Goal: Task Accomplishment & Management: Manage account settings

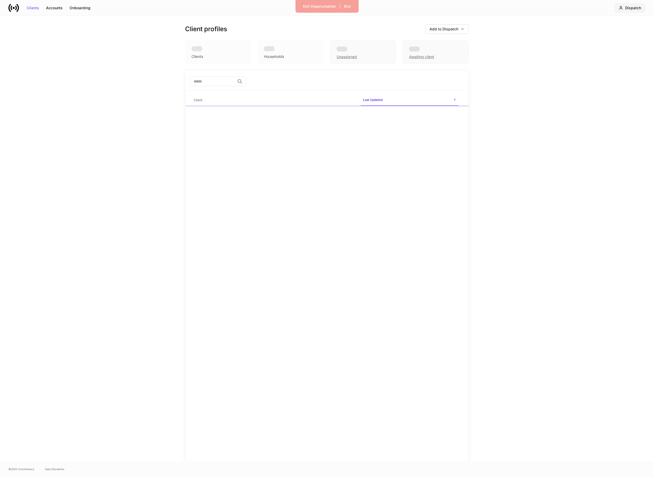
click at [626, 6] on div "Dispatch" at bounding box center [633, 8] width 16 height 4
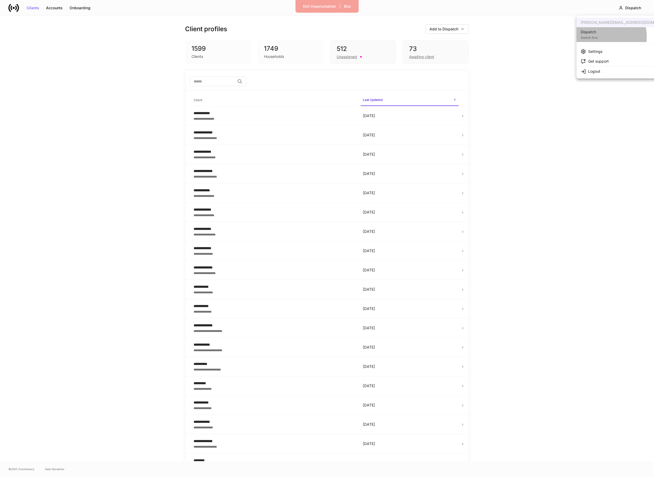
click at [600, 36] on li "Dispatch Switch firm" at bounding box center [628, 34] width 103 height 15
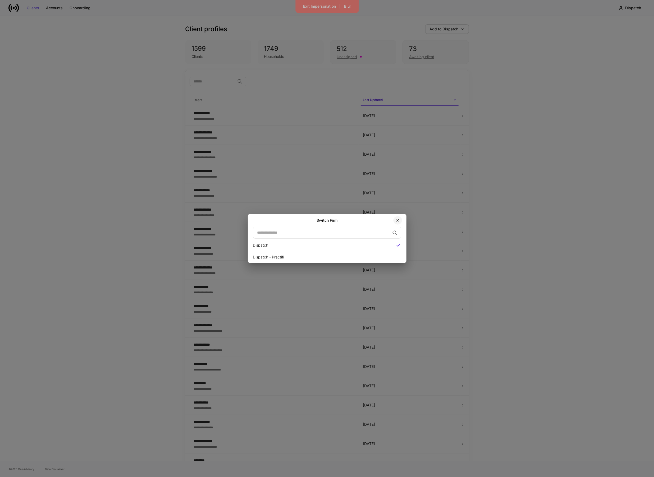
click at [398, 222] on icon "button" at bounding box center [398, 220] width 4 height 4
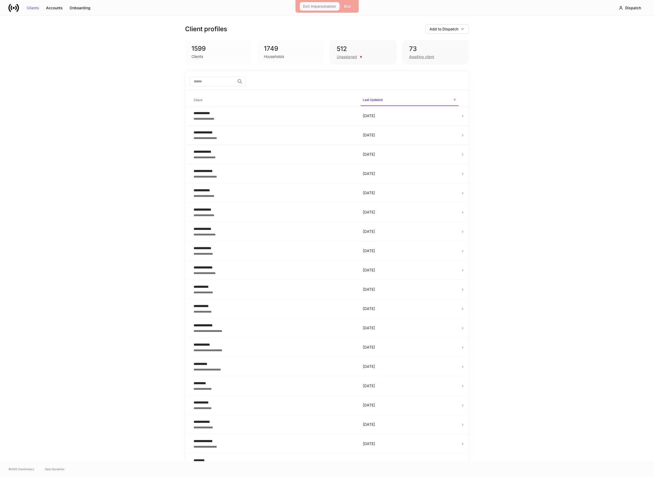
click at [320, 6] on div "Exit Impersonation" at bounding box center [319, 6] width 33 height 4
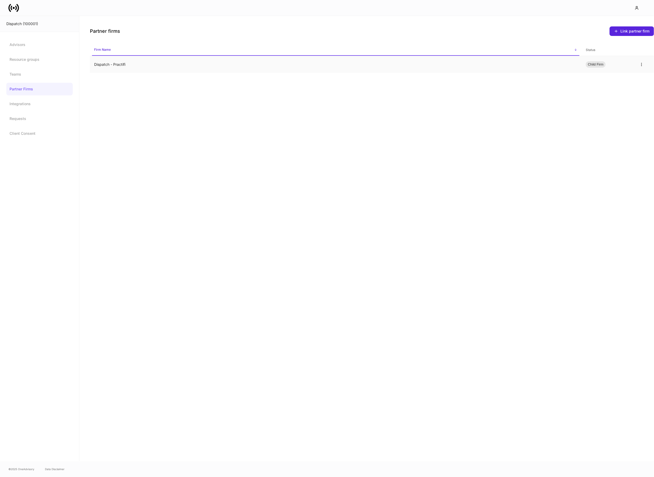
click at [122, 63] on td "Dispatch - Practifi" at bounding box center [336, 64] width 492 height 17
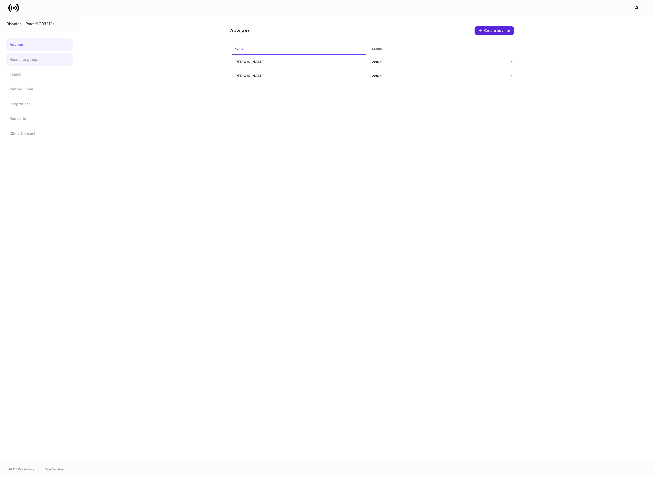
click at [33, 62] on link "Resource groups" at bounding box center [39, 59] width 66 height 13
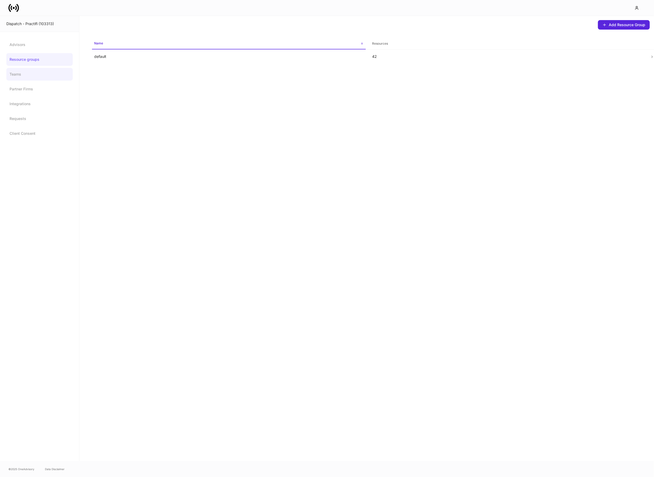
click at [24, 80] on link "Teams" at bounding box center [39, 74] width 66 height 13
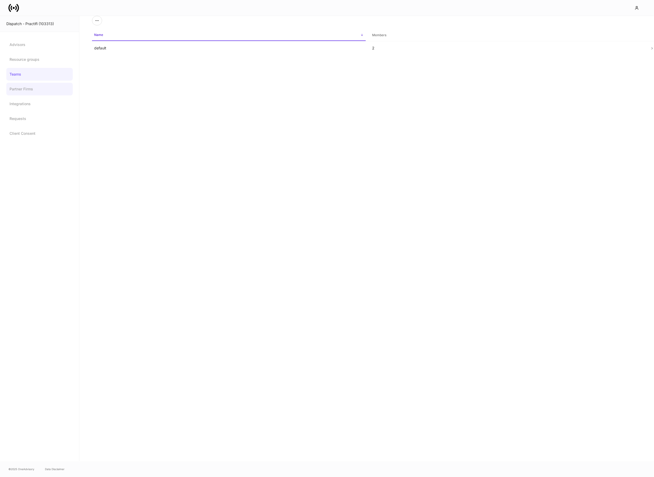
click at [25, 91] on link "Partner Firms" at bounding box center [39, 89] width 66 height 13
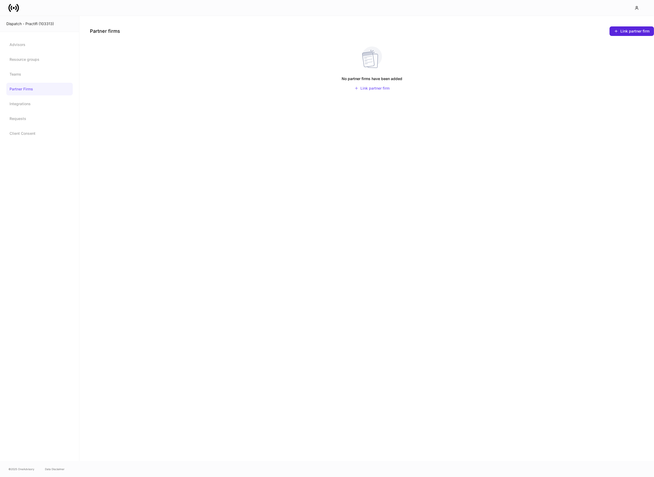
click at [14, 11] on icon at bounding box center [13, 8] width 11 height 11
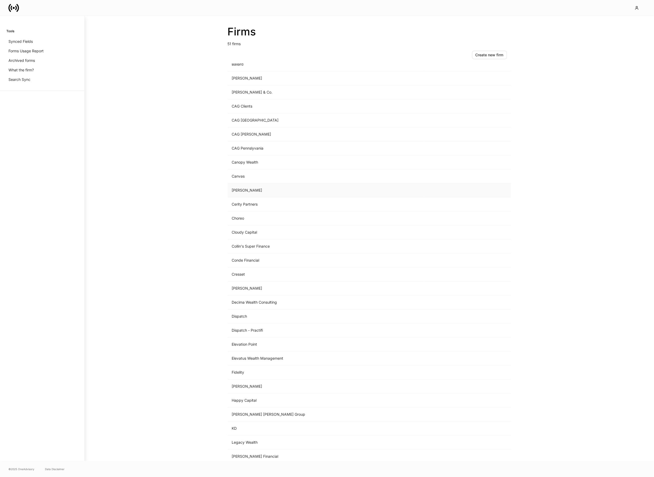
scroll to position [53, 0]
click at [257, 314] on td "Dispatch" at bounding box center [326, 314] width 196 height 14
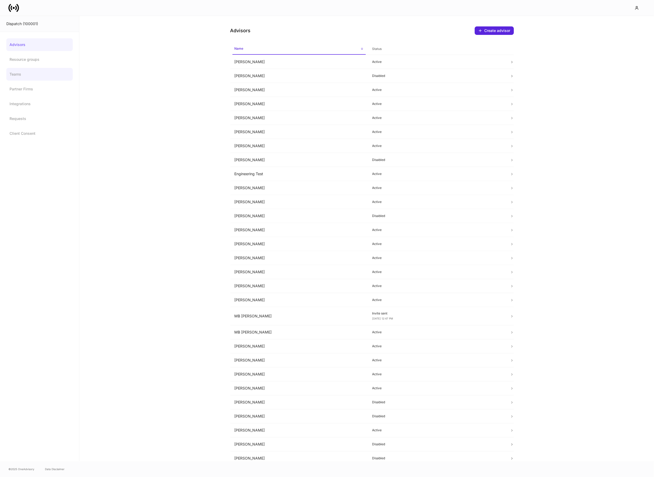
click at [20, 77] on link "Teams" at bounding box center [39, 74] width 66 height 13
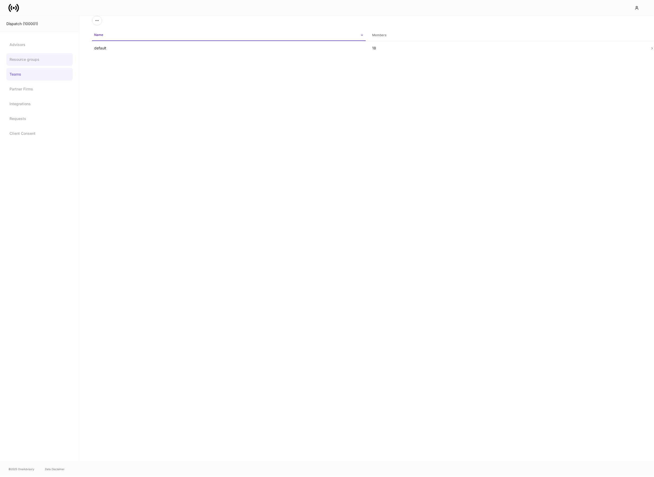
click at [23, 57] on link "Resource groups" at bounding box center [39, 59] width 66 height 13
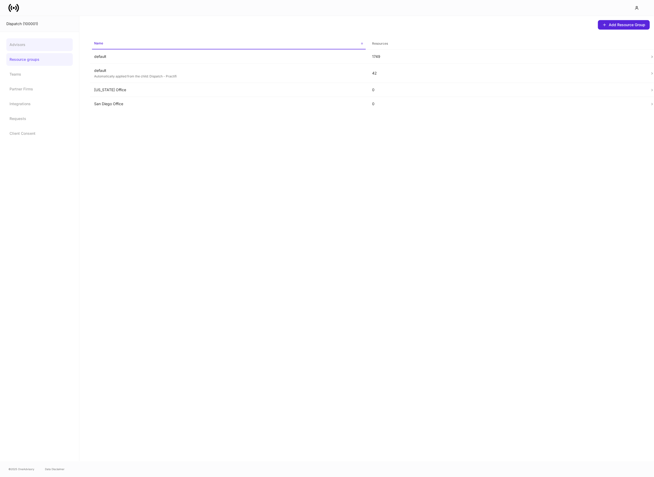
click at [24, 40] on link "Advisors" at bounding box center [39, 44] width 66 height 13
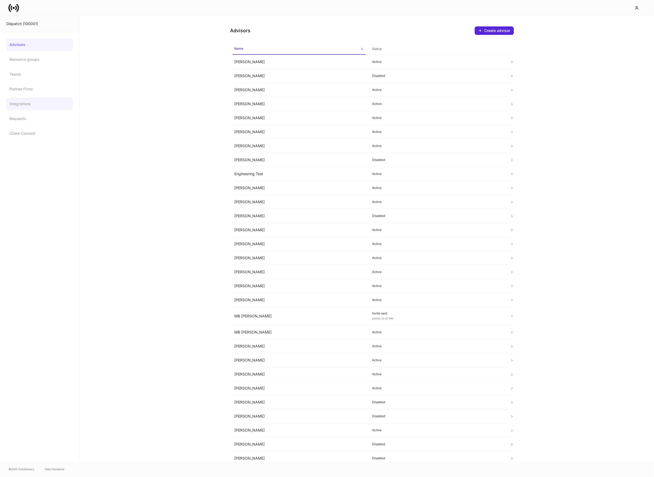
click at [17, 110] on link "Integrations" at bounding box center [39, 104] width 66 height 13
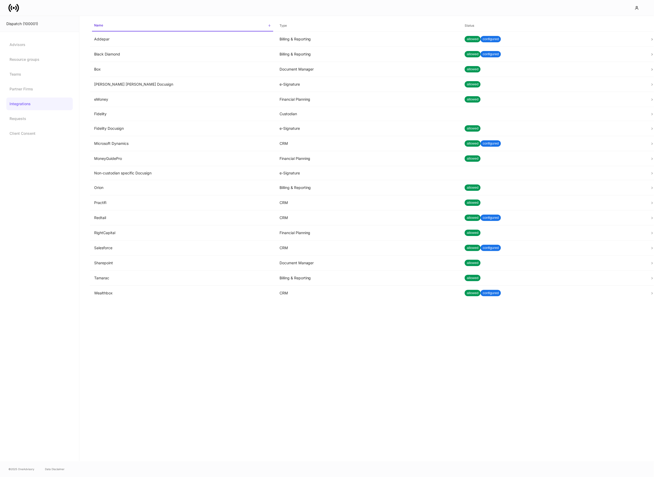
click at [33, 24] on div "Dispatch (100001)" at bounding box center [39, 23] width 66 height 5
click at [15, 5] on icon at bounding box center [13, 8] width 11 height 11
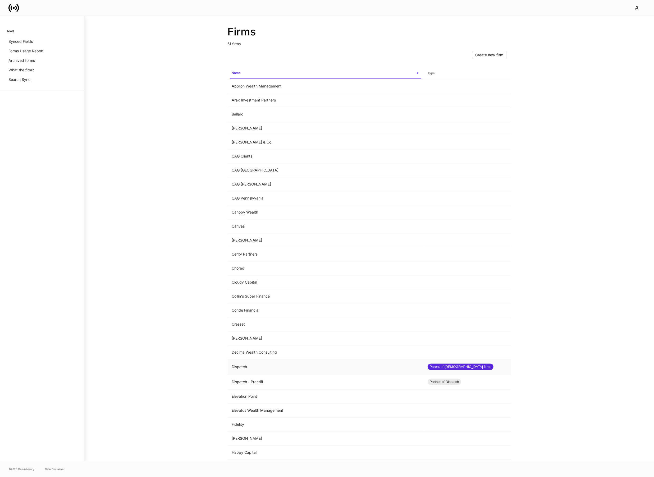
click at [436, 372] on td "Parent of 1 firms" at bounding box center [467, 367] width 88 height 15
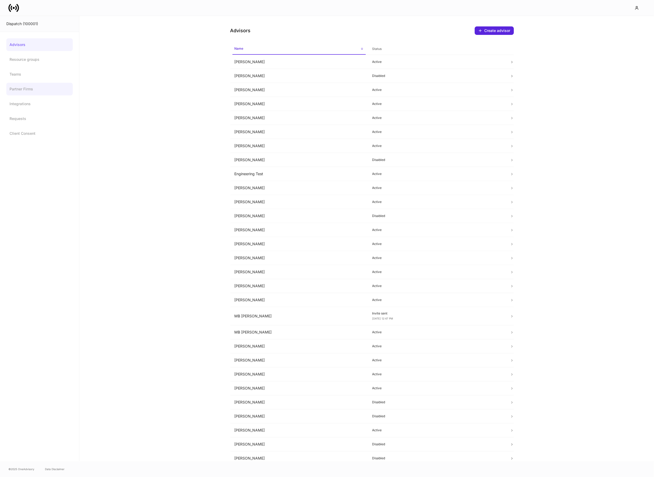
click at [28, 94] on link "Partner Firms" at bounding box center [39, 89] width 66 height 13
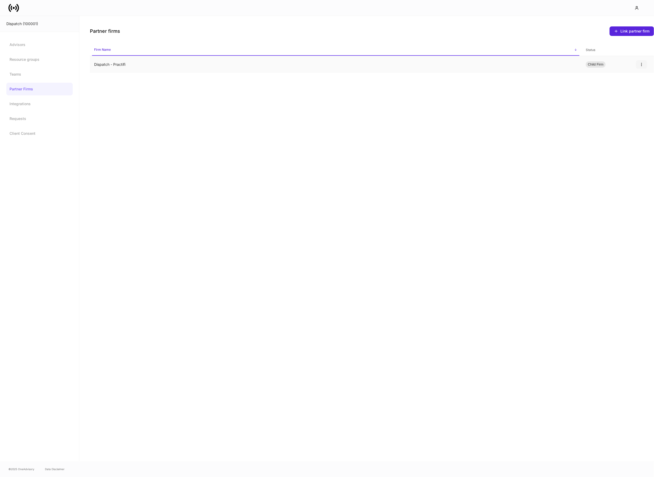
click at [643, 66] on icon "button" at bounding box center [641, 64] width 4 height 4
click at [632, 75] on p "Unlink" at bounding box center [637, 77] width 11 height 5
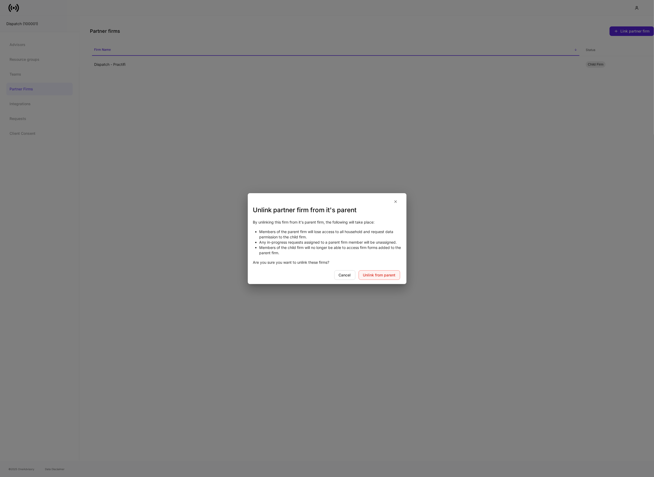
click at [379, 277] on button "Unlink from parent" at bounding box center [380, 276] width 42 height 10
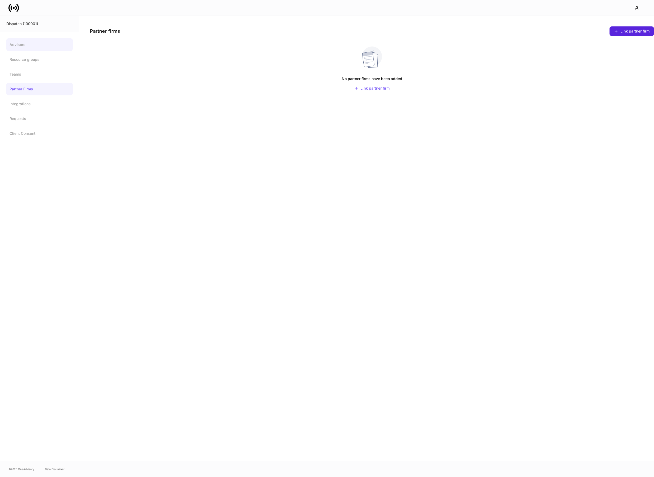
click at [20, 43] on link "Advisors" at bounding box center [39, 44] width 66 height 13
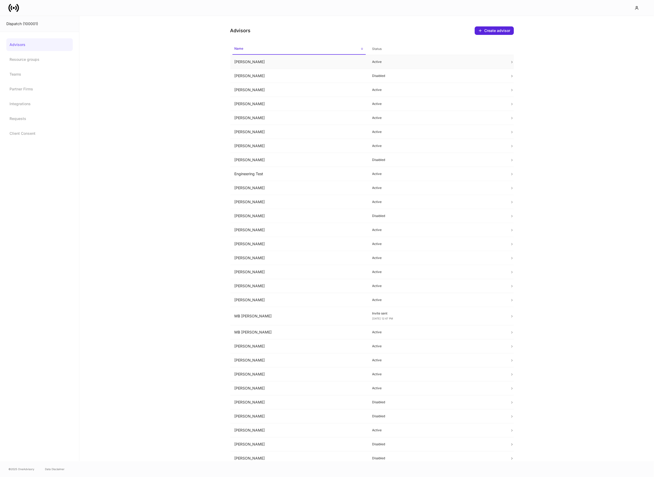
click at [270, 64] on td "Brad Falk" at bounding box center [299, 62] width 138 height 14
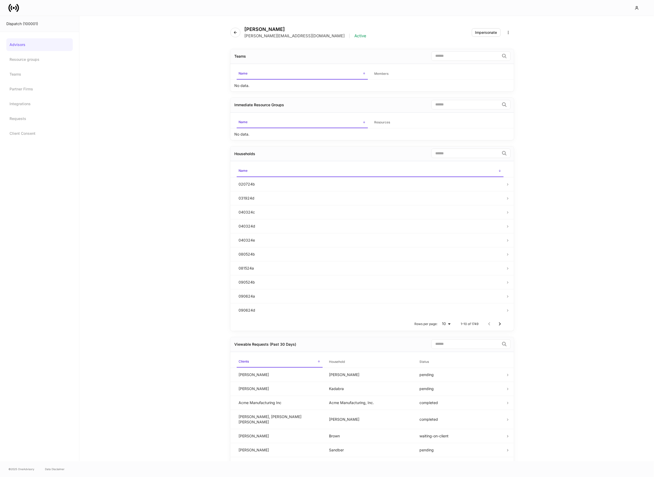
click at [495, 27] on div "Brad Falk brad+demo+dispatch@dispatch.io | Active Impersonate" at bounding box center [372, 29] width 284 height 27
click at [491, 31] on div "Impersonate" at bounding box center [486, 33] width 22 height 4
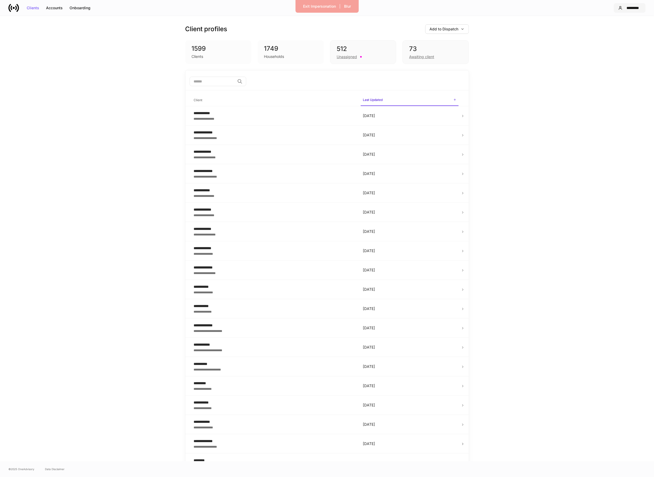
click at [627, 11] on button "*********" at bounding box center [630, 8] width 32 height 10
click at [314, 5] on div "Exit Impersonation" at bounding box center [319, 6] width 33 height 4
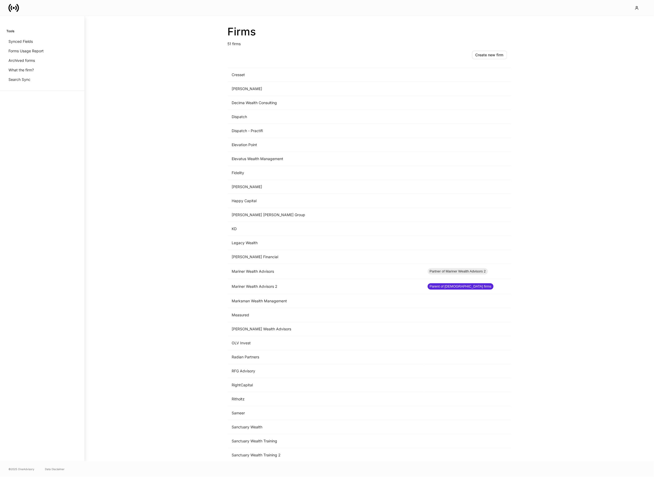
scroll to position [252, 0]
click at [278, 129] on td "Dispatch - Practifi" at bounding box center [326, 128] width 196 height 14
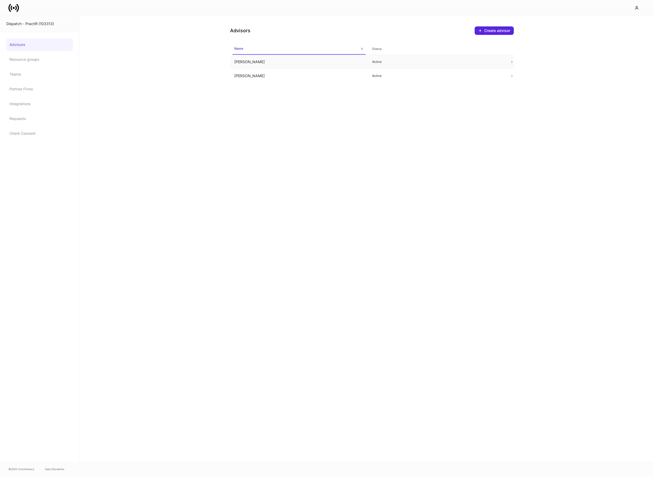
click at [276, 65] on td "James Eichberger" at bounding box center [299, 62] width 138 height 14
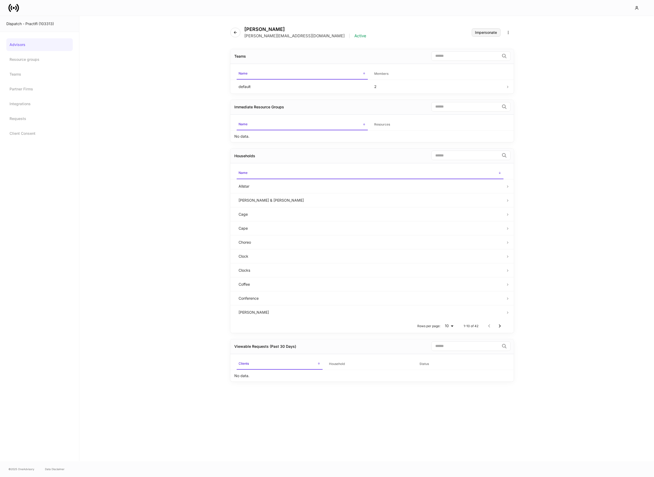
click at [495, 33] on div "Impersonate" at bounding box center [486, 33] width 22 height 4
click at [43, 20] on div "Dispatch - Practifi (103313)" at bounding box center [39, 24] width 79 height 16
click at [27, 91] on link "Partner Firms" at bounding box center [39, 89] width 66 height 13
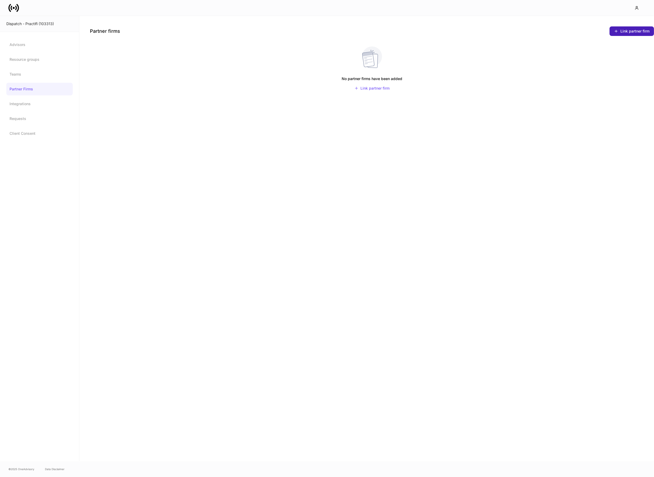
click at [633, 31] on div "Link partner firm" at bounding box center [631, 31] width 35 height 4
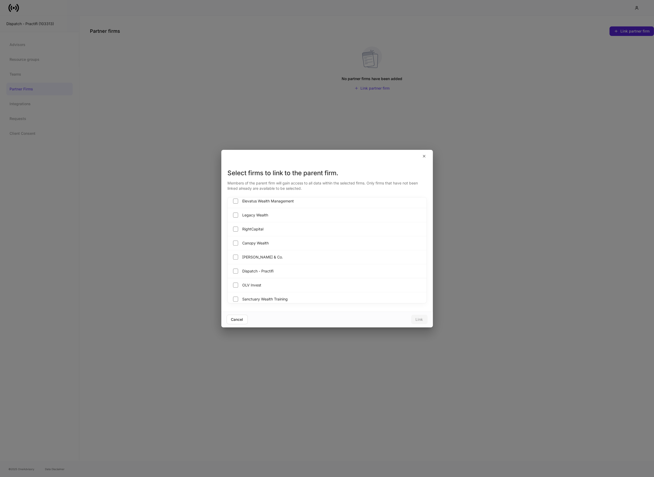
scroll to position [313, 0]
click at [249, 258] on span "Bartlett & Co." at bounding box center [263, 256] width 41 height 5
click at [244, 272] on span "Dispatch - Practifi" at bounding box center [258, 270] width 31 height 5
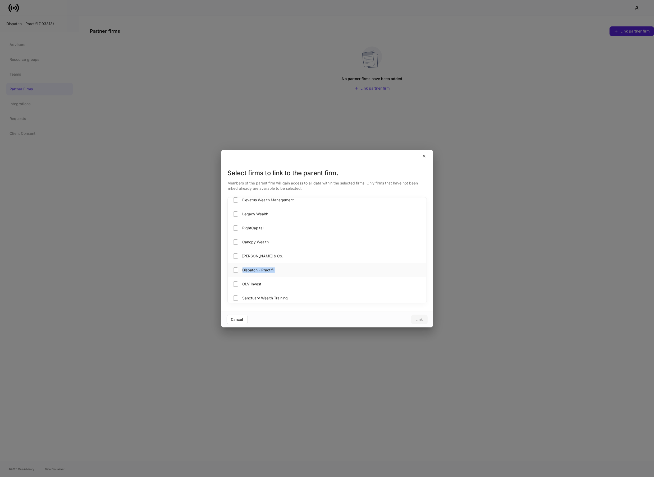
click at [244, 272] on span "Dispatch - Practifi" at bounding box center [258, 270] width 31 height 5
click at [419, 318] on div "Link" at bounding box center [419, 320] width 7 height 4
